Goal: Information Seeking & Learning: Learn about a topic

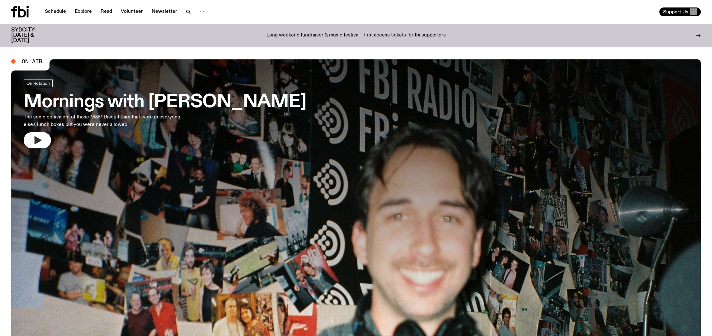
click at [35, 142] on icon "button" at bounding box center [38, 140] width 7 height 8
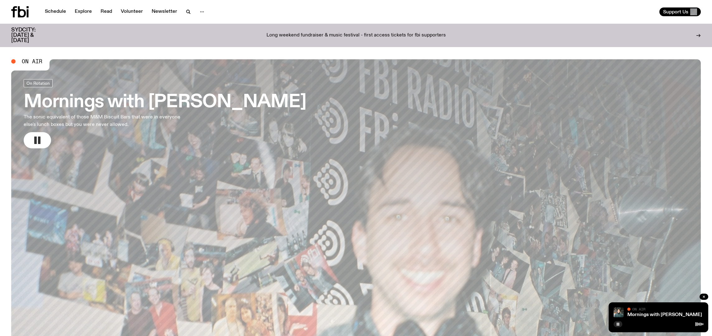
click at [45, 141] on button "button" at bounding box center [37, 140] width 27 height 16
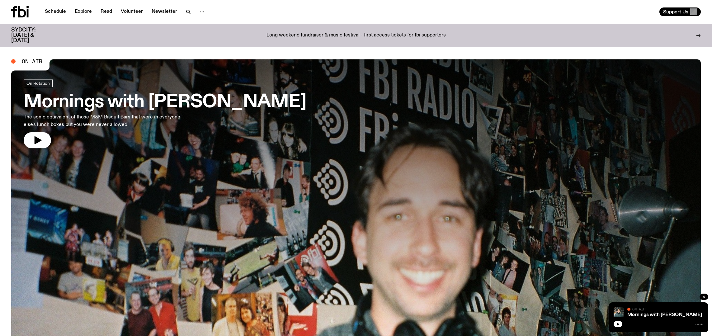
click at [333, 33] on p "Long weekend fundraiser & music festival - first access tickets for fbi support…" at bounding box center [355, 36] width 179 height 6
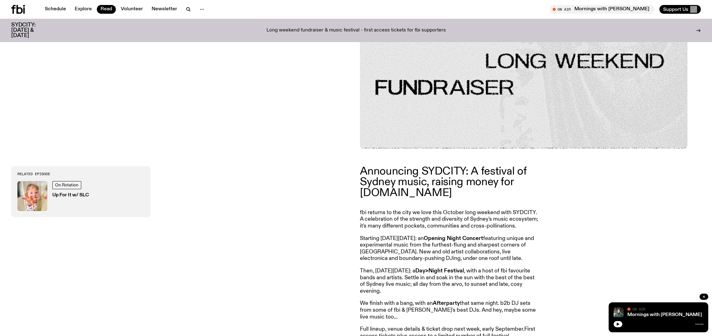
scroll to position [182, 0]
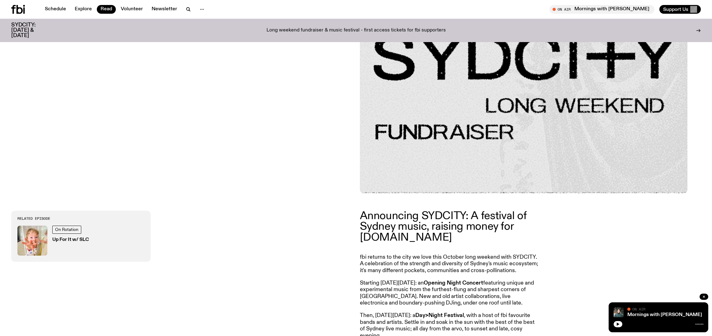
drag, startPoint x: 714, startPoint y: 25, endPoint x: 634, endPoint y: 92, distance: 104.5
